Goal: Information Seeking & Learning: Learn about a topic

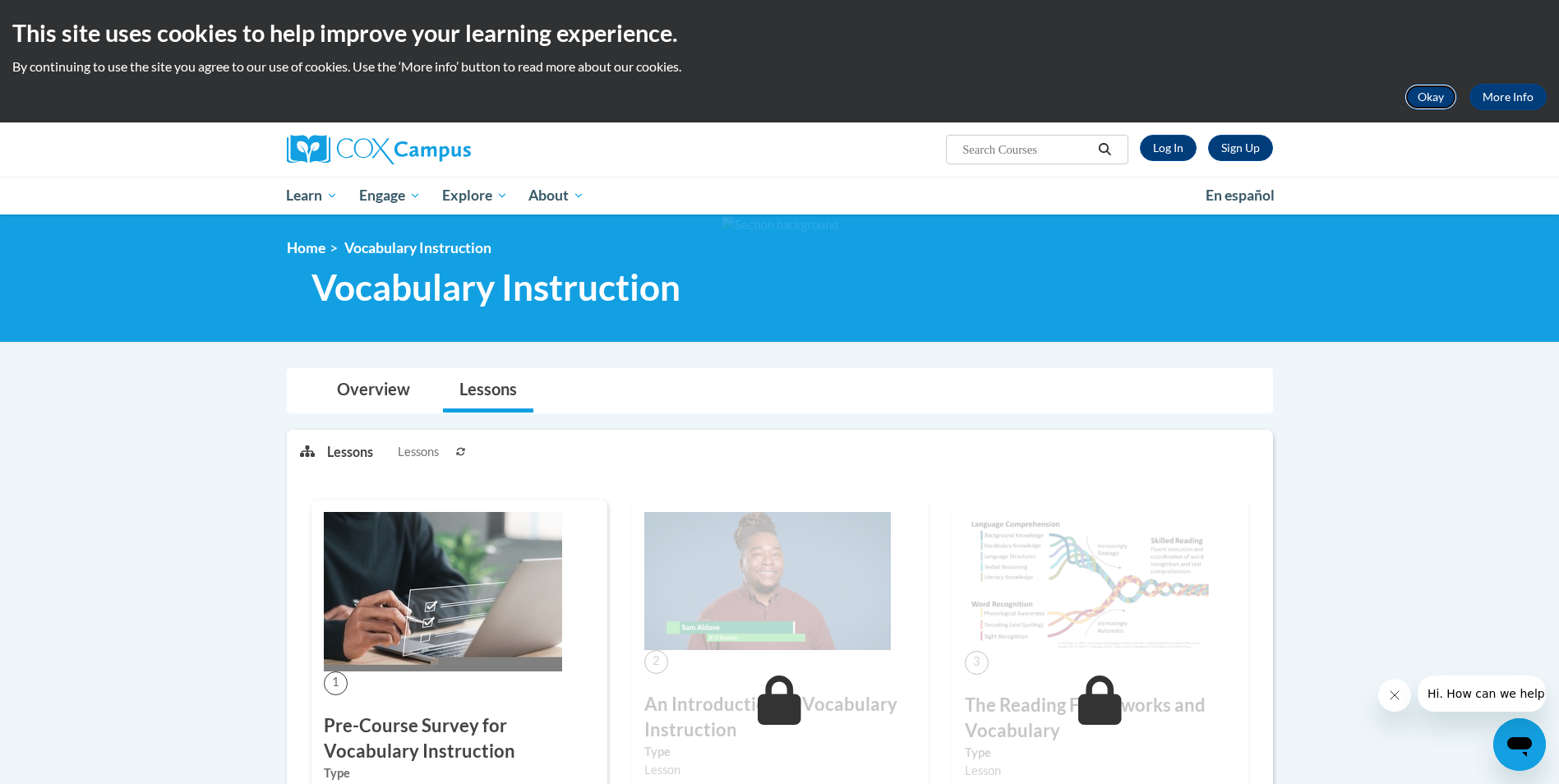
click at [1423, 94] on button "Okay" at bounding box center [1431, 97] width 53 height 26
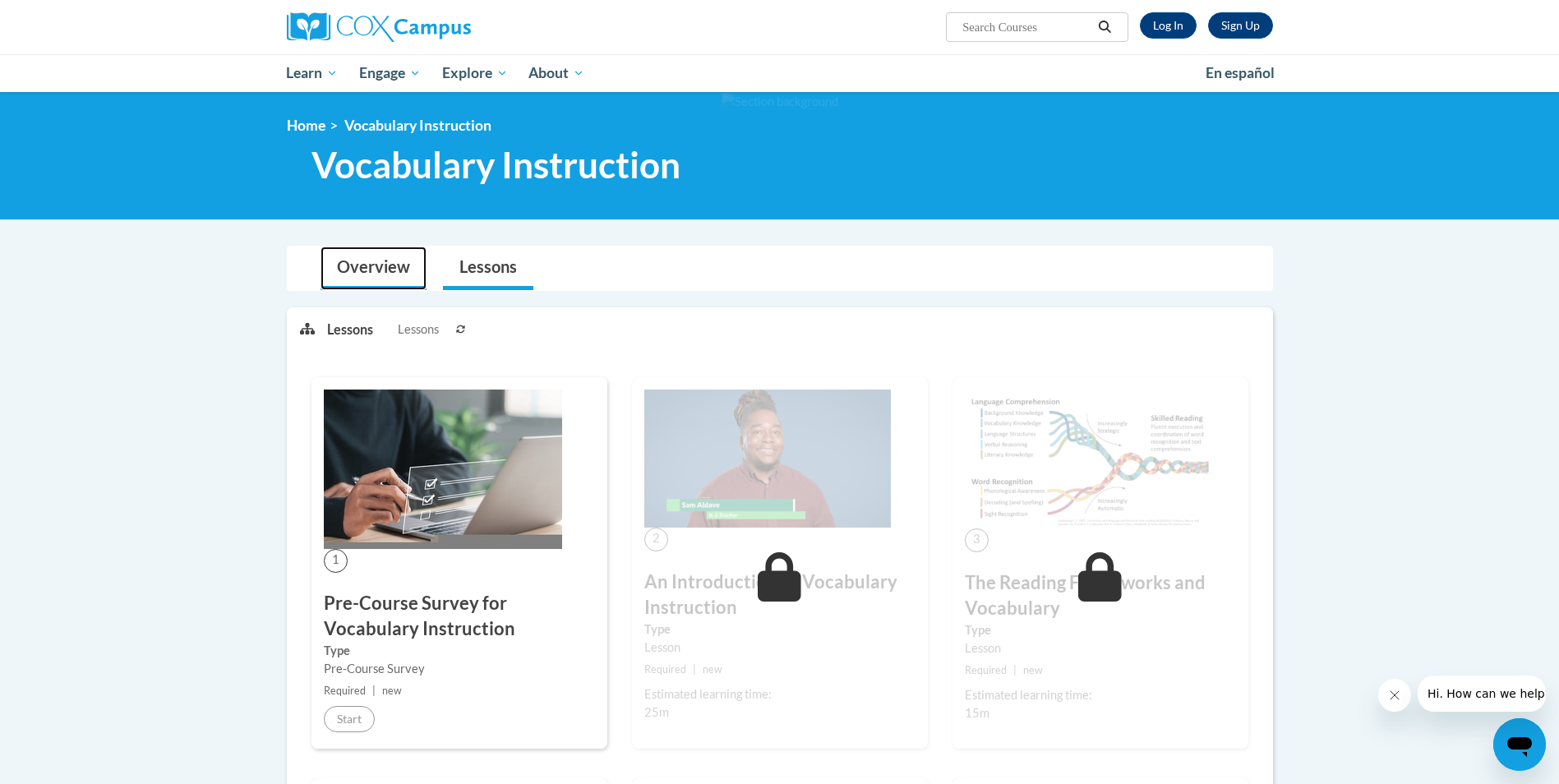
click at [359, 268] on link "Overview" at bounding box center [373, 268] width 106 height 44
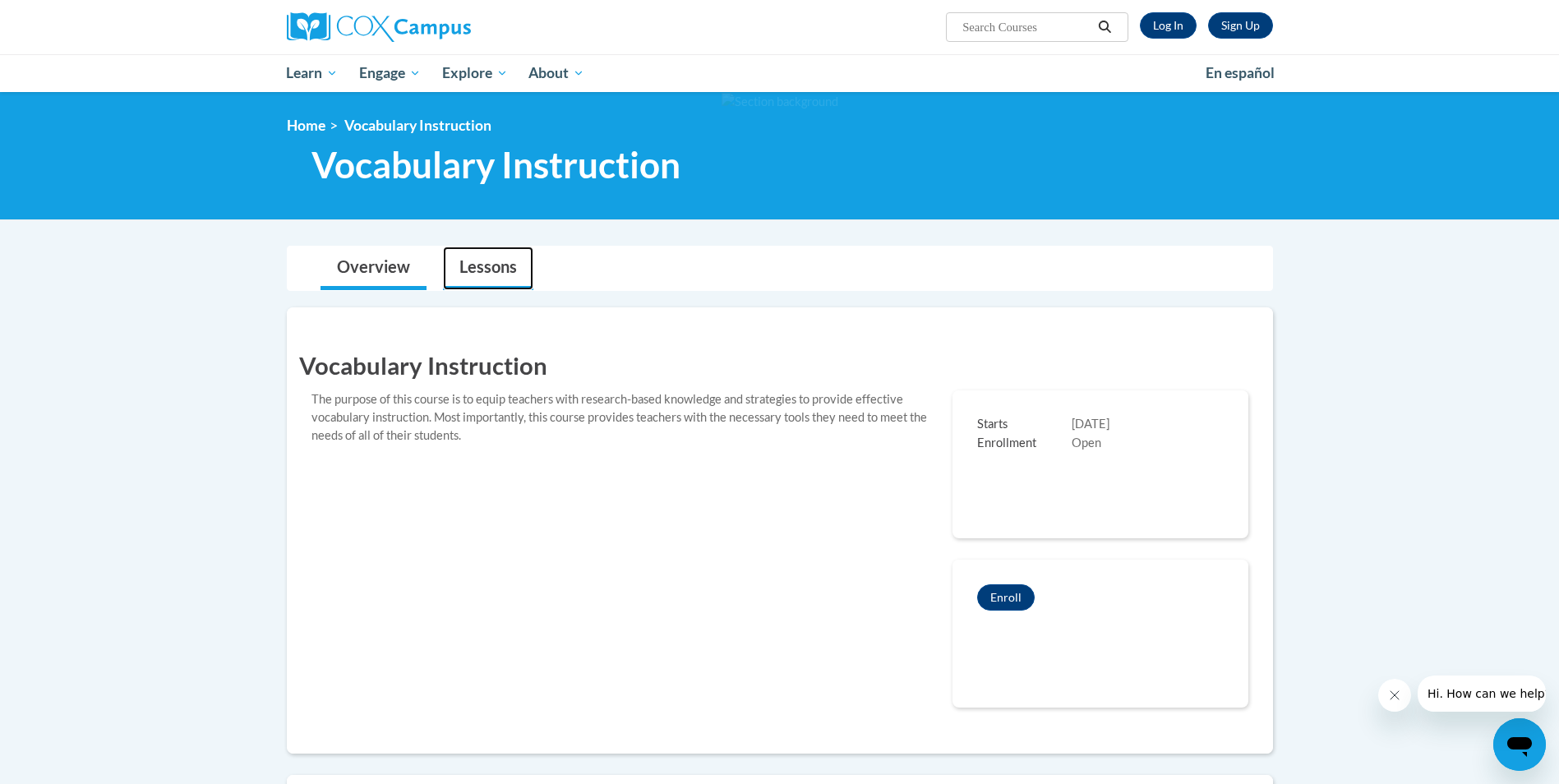
click at [487, 271] on link "Lessons" at bounding box center [488, 268] width 90 height 44
click at [1165, 24] on link "Log In" at bounding box center [1168, 26] width 56 height 26
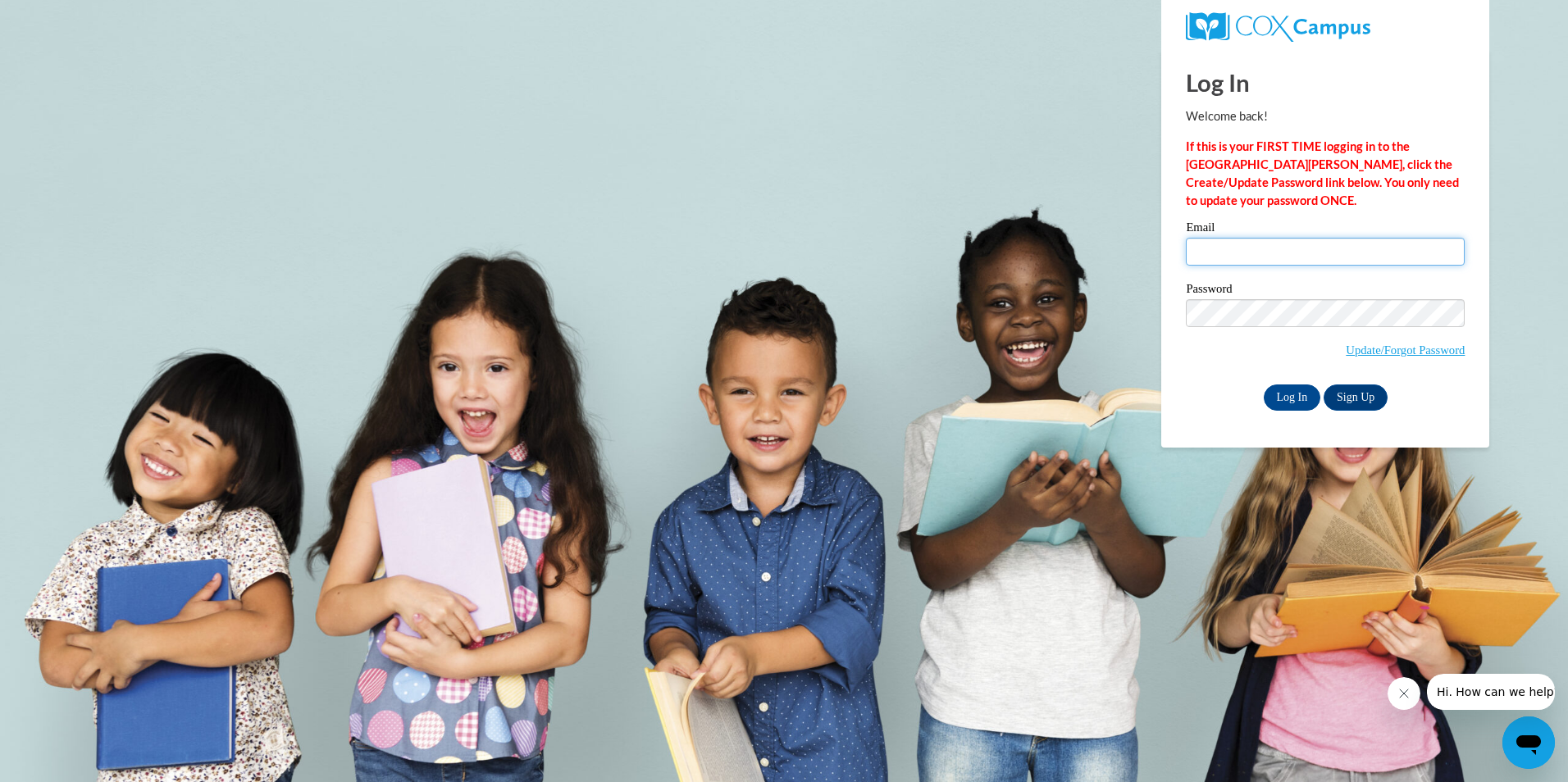
click at [1204, 244] on input "Email" at bounding box center [1324, 252] width 278 height 28
type input "absolutetallent@gmail.com"
click at [1293, 393] on input "Log In" at bounding box center [1291, 397] width 57 height 26
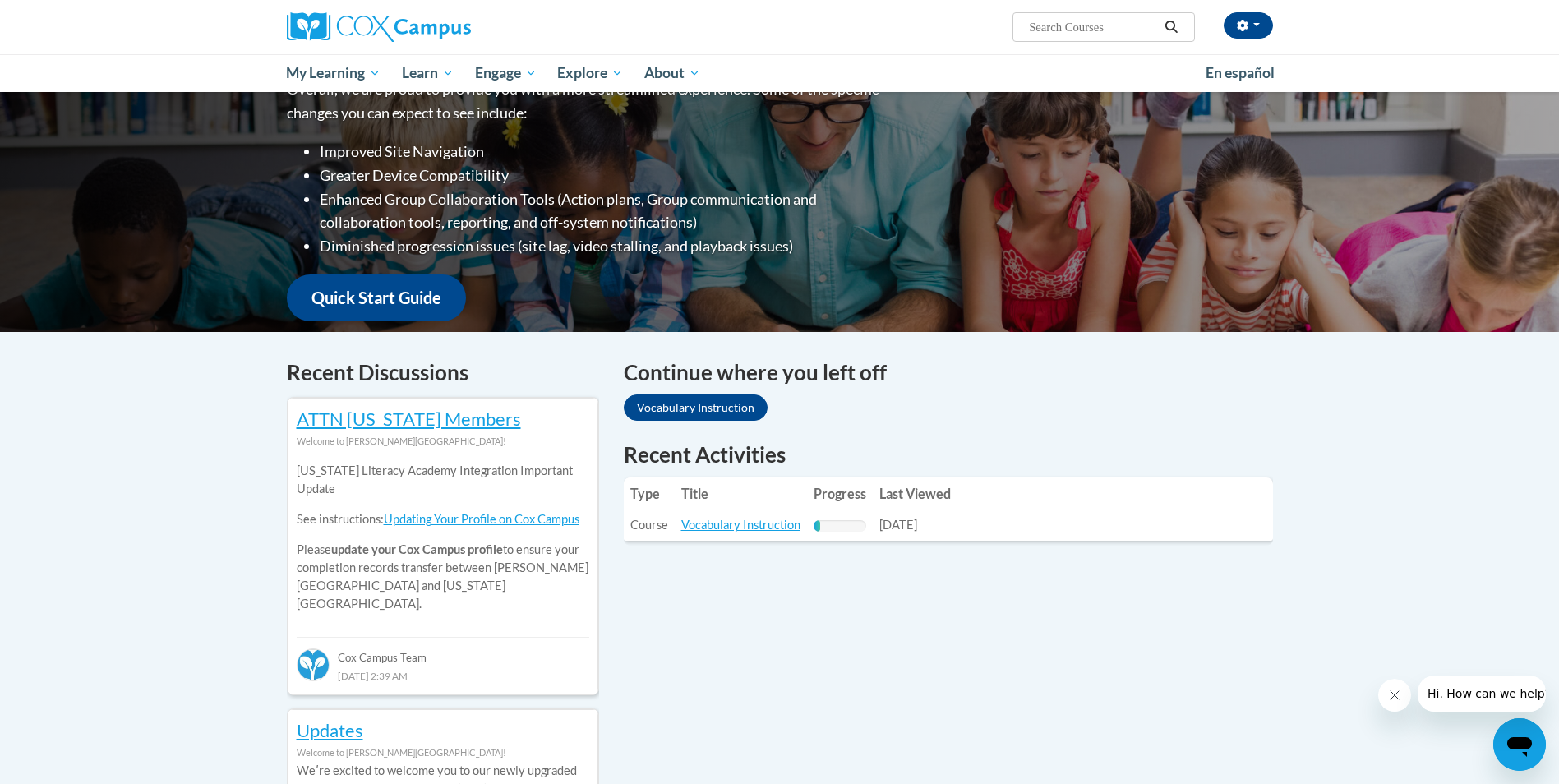
scroll to position [247, 0]
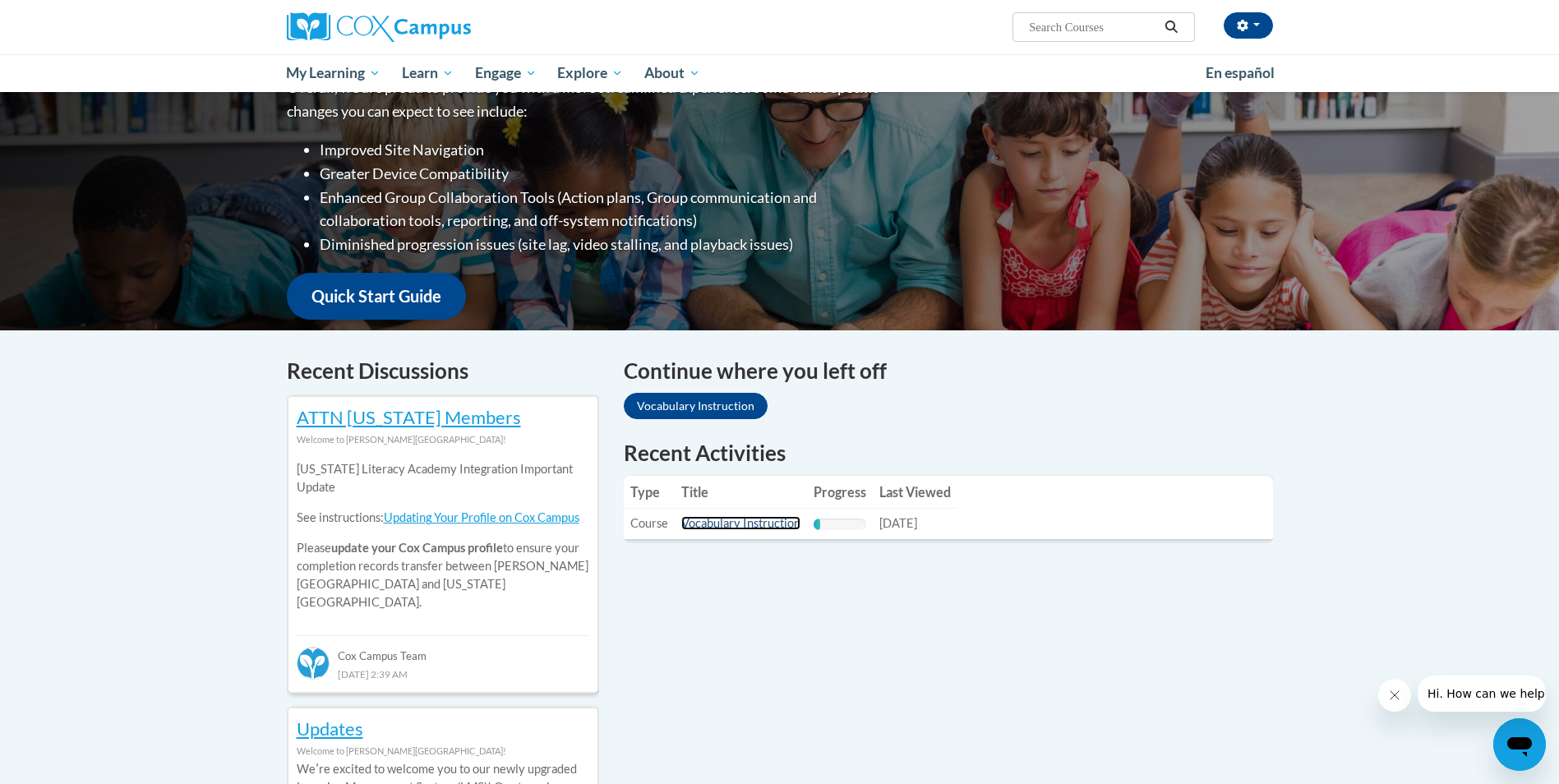
click at [727, 522] on link "Vocabulary Instruction" at bounding box center [741, 522] width 119 height 14
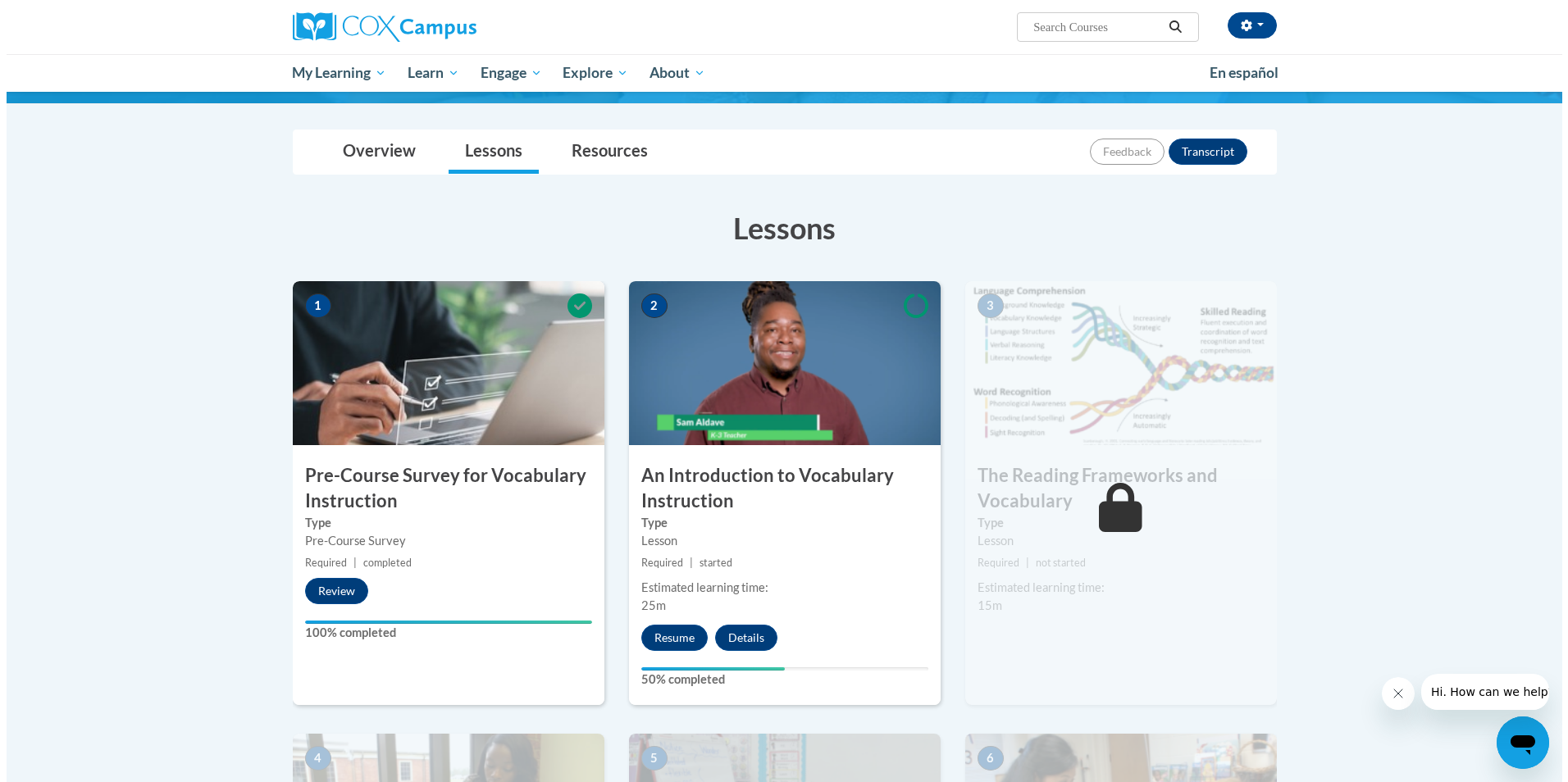
scroll to position [246, 0]
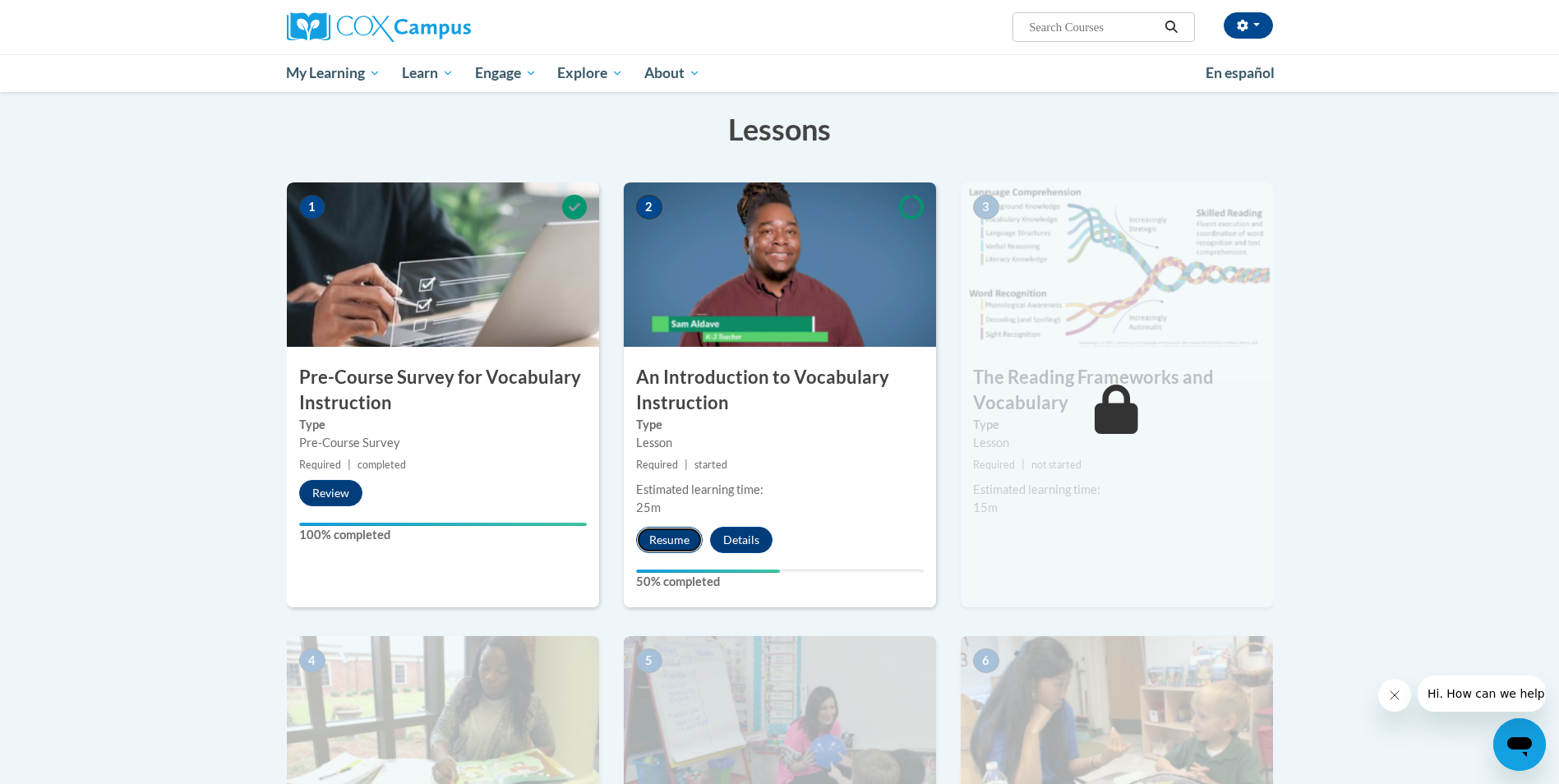
click at [662, 535] on button "Resume" at bounding box center [669, 540] width 66 height 26
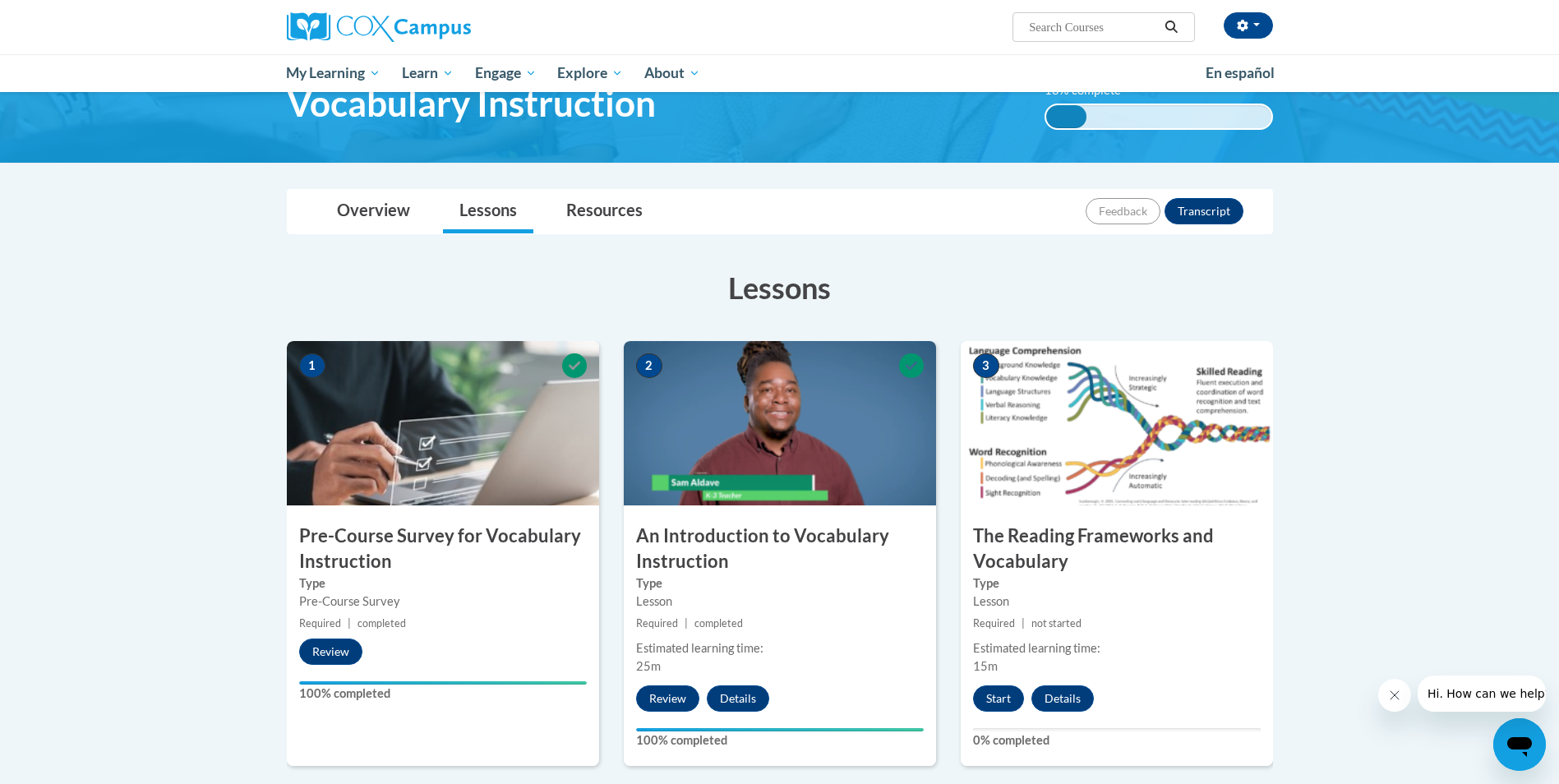
scroll to position [82, 0]
